Goal: Contribute content: Add original content to the website for others to see

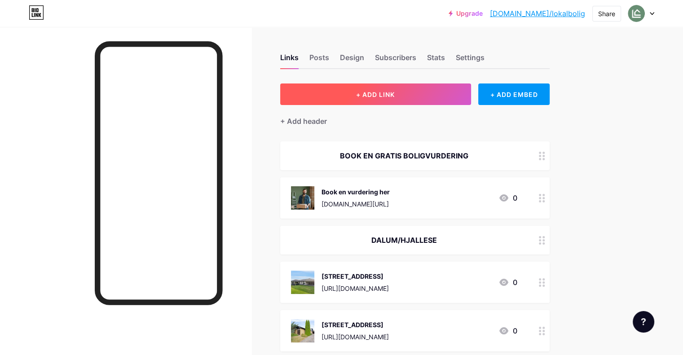
click at [433, 89] on button "+ ADD LINK" at bounding box center [375, 95] width 191 height 22
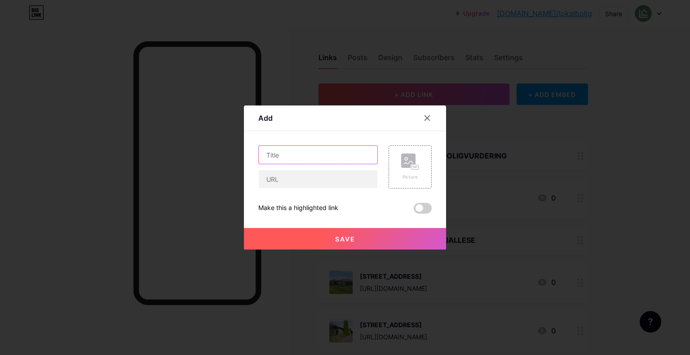
click at [306, 158] on input "text" at bounding box center [318, 155] width 119 height 18
paste input "[STREET_ADDRESS]"
click at [324, 155] on input "[STREET_ADDRESS]" at bounding box center [318, 155] width 119 height 18
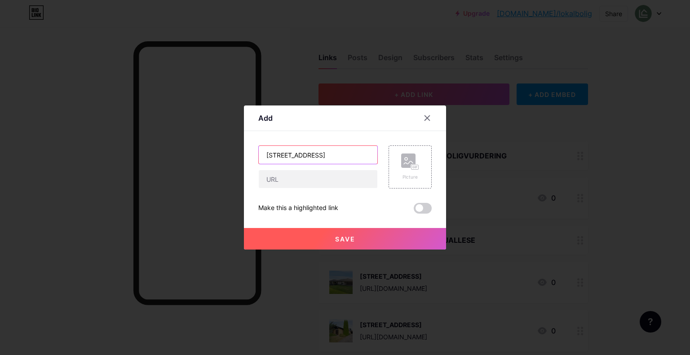
type input "[STREET_ADDRESS]"
click at [338, 182] on input "text" at bounding box center [318, 179] width 119 height 18
paste input "[URL][DOMAIN_NAME]"
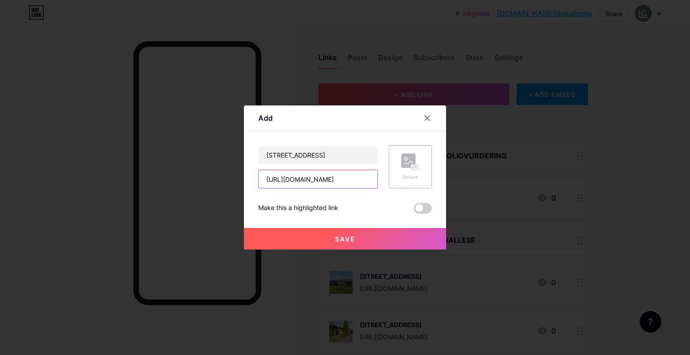
type input "[URL][DOMAIN_NAME]"
click at [404, 172] on div "Picture" at bounding box center [410, 167] width 18 height 27
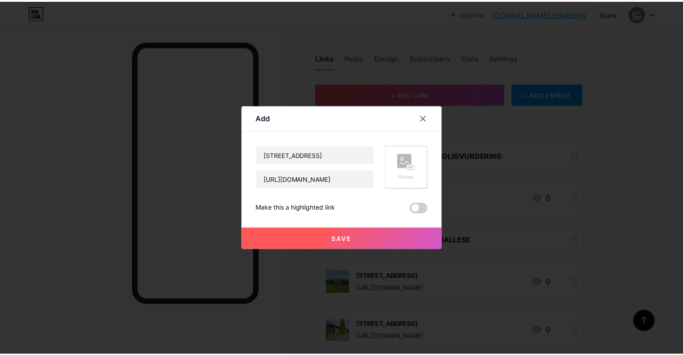
scroll to position [0, 0]
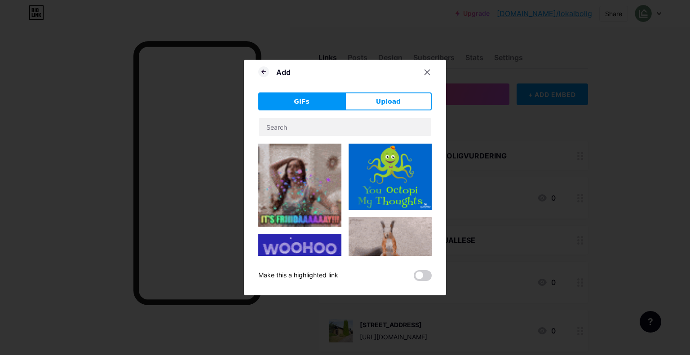
click at [406, 92] on div "Add GIFs Upload Content YouTube Play YouTube video without leaving your page. A…" at bounding box center [345, 178] width 202 height 236
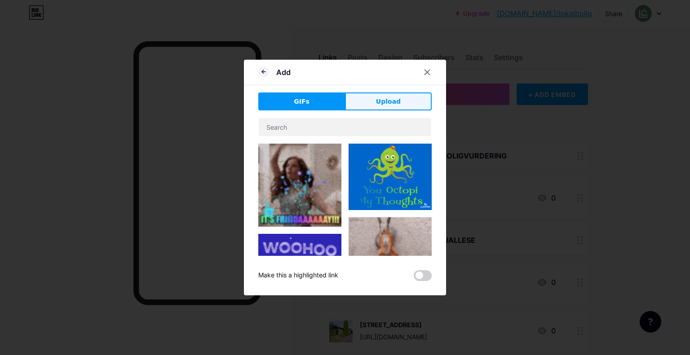
click at [408, 97] on button "Upload" at bounding box center [388, 102] width 87 height 18
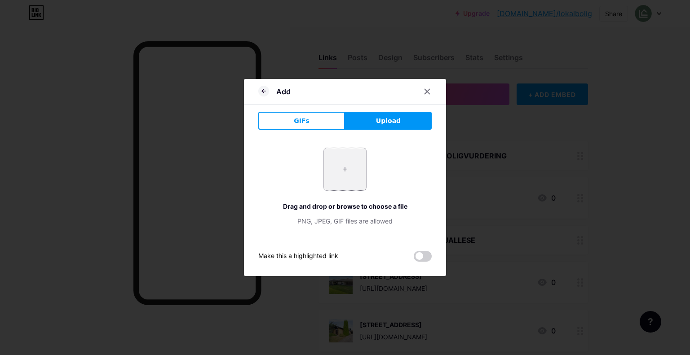
click at [349, 168] on input "file" at bounding box center [345, 169] width 42 height 42
type input "C:\fakepath\DSC05086.webp"
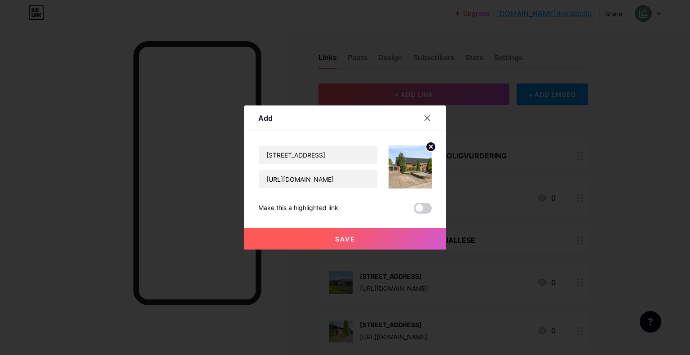
click at [658, 149] on div at bounding box center [345, 177] width 690 height 355
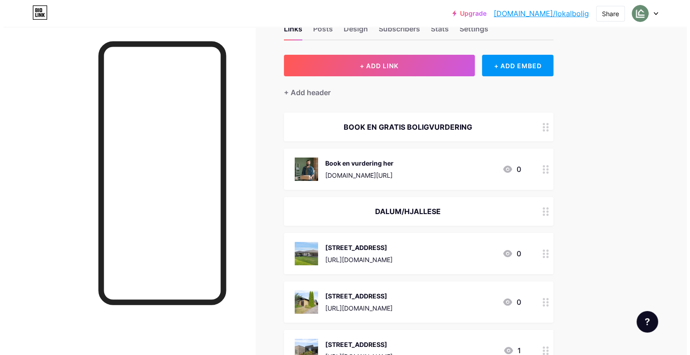
scroll to position [20, 0]
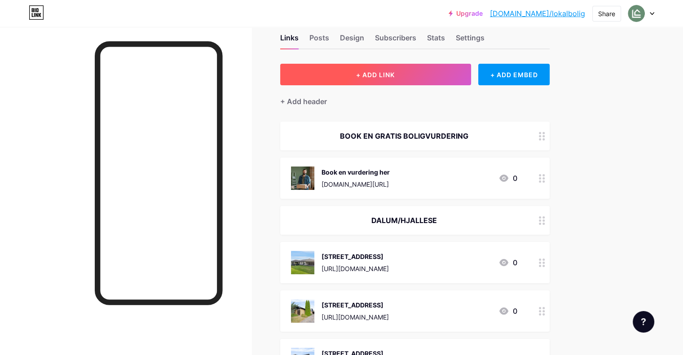
click at [413, 78] on button "+ ADD LINK" at bounding box center [375, 75] width 191 height 22
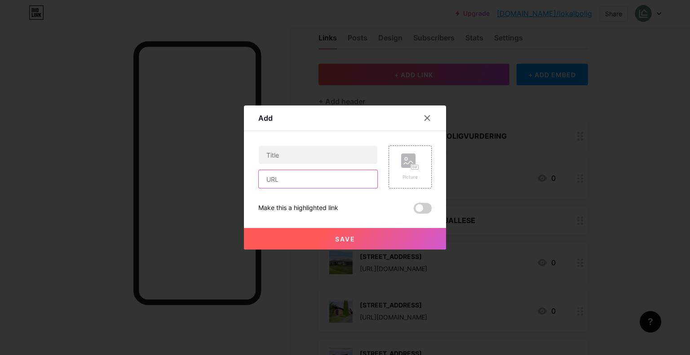
click at [288, 183] on input "text" at bounding box center [318, 179] width 119 height 18
paste input "[URL][DOMAIN_NAME]"
type input "[URL][DOMAIN_NAME]"
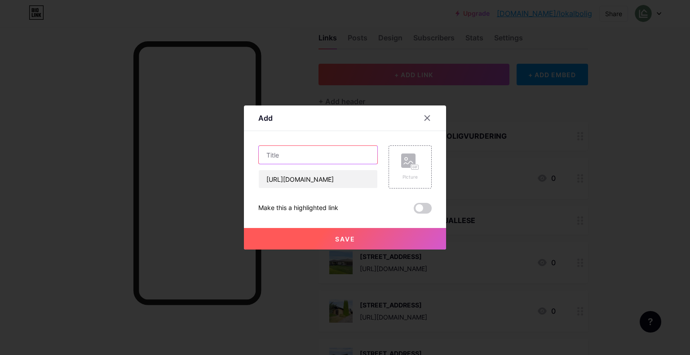
click at [305, 160] on input "text" at bounding box center [318, 155] width 119 height 18
paste input "[STREET_ADDRESS]"
click at [322, 155] on input "[STREET_ADDRESS]" at bounding box center [318, 155] width 119 height 18
type input "[STREET_ADDRESS]"
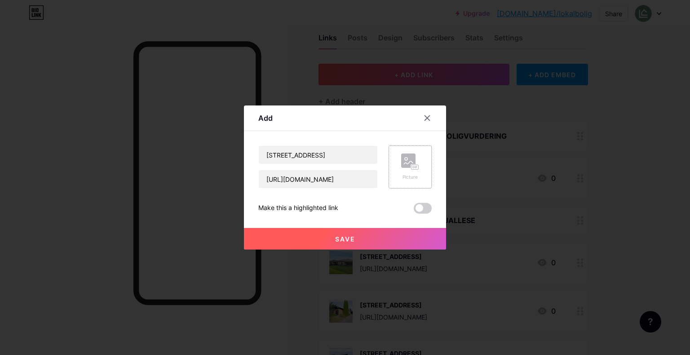
click at [416, 170] on div "Picture" at bounding box center [410, 167] width 18 height 27
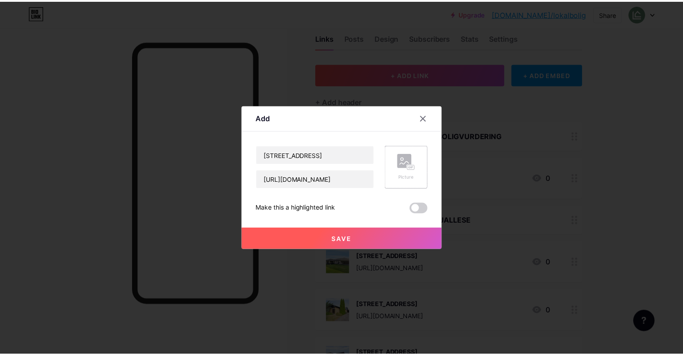
scroll to position [0, 0]
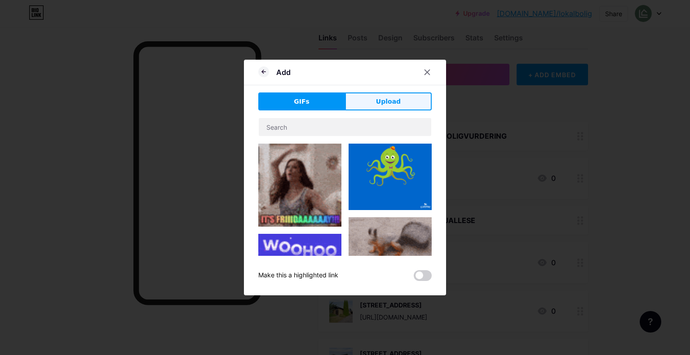
click at [397, 98] on span "Upload" at bounding box center [388, 101] width 25 height 9
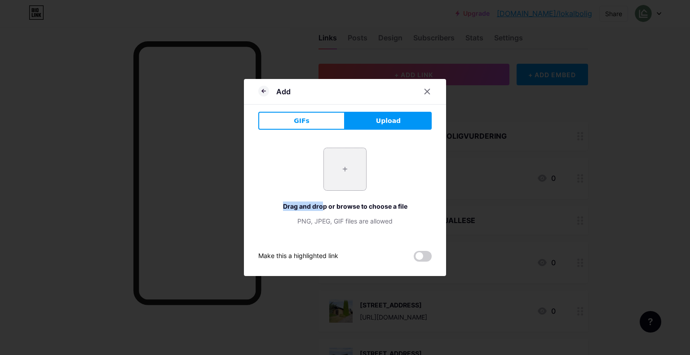
drag, startPoint x: 324, startPoint y: 197, endPoint x: 336, endPoint y: 186, distance: 16.3
click at [336, 186] on div "+ Drag and drop or browse to choose a file PNG, JPEG, GIF files are allowed" at bounding box center [344, 187] width 173 height 78
click at [336, 186] on input "file" at bounding box center [345, 169] width 42 height 42
type input "C:\fakepath\DSC05086.webp"
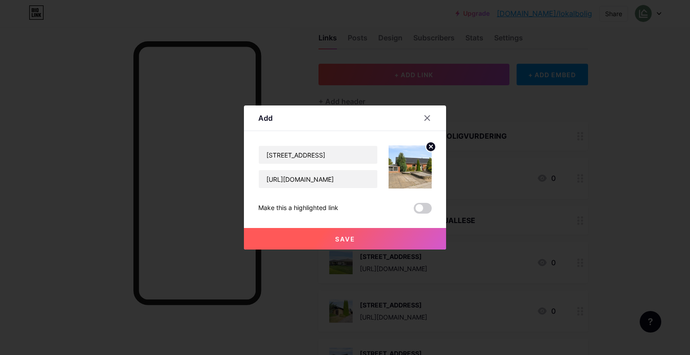
click at [356, 235] on button "Save" at bounding box center [345, 239] width 202 height 22
